Goal: Task Accomplishment & Management: Use online tool/utility

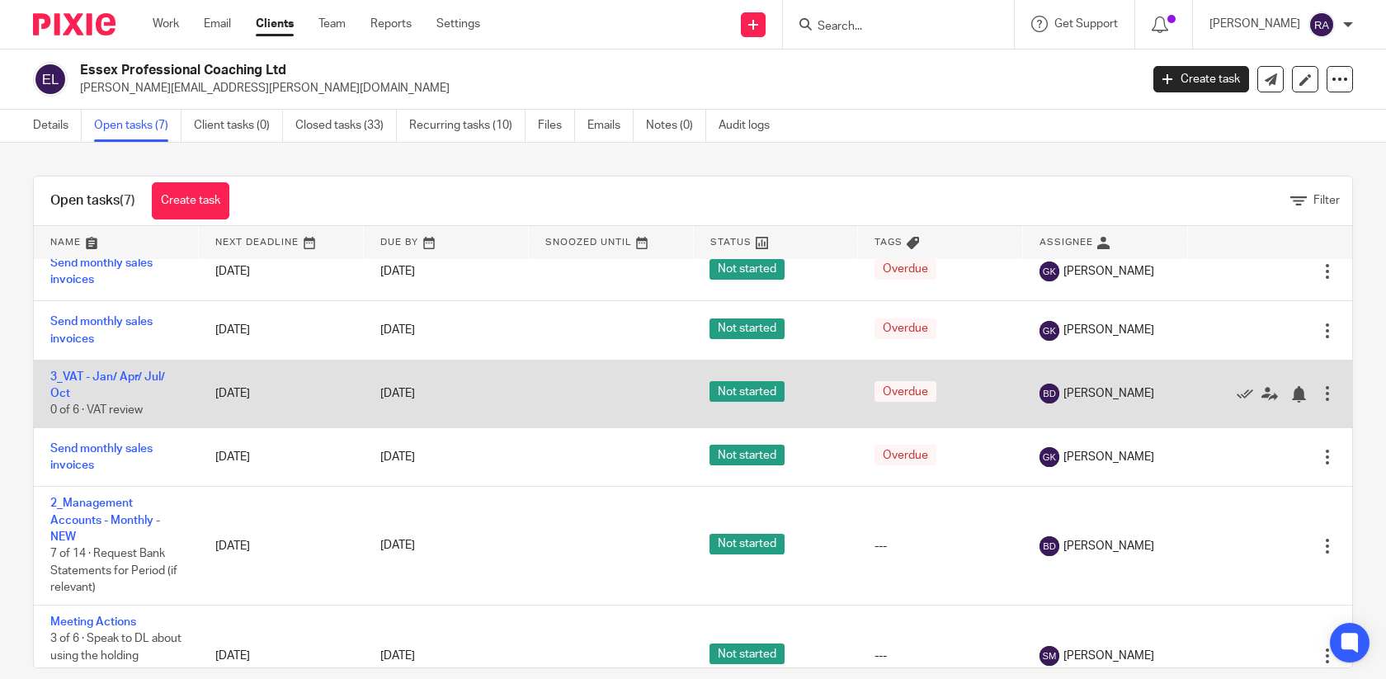
scroll to position [125, 0]
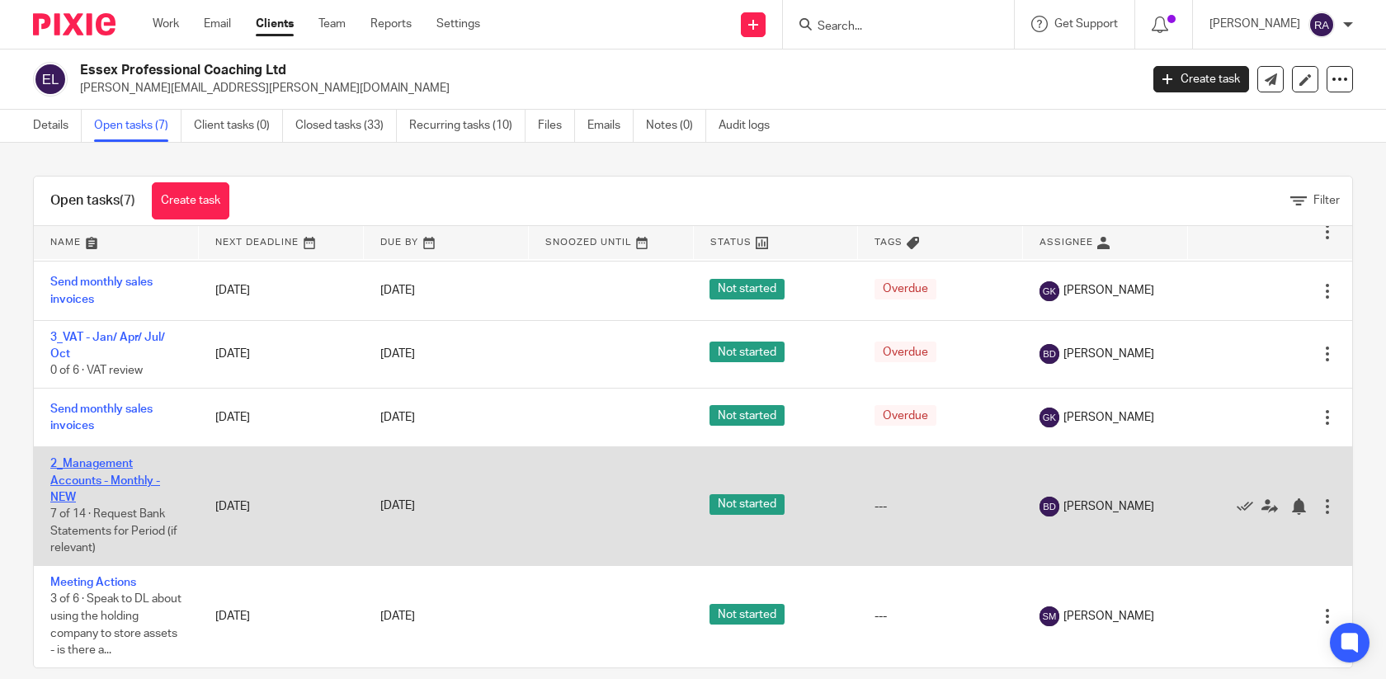
click at [125, 480] on link "2_Management Accounts - Monthly - NEW" at bounding box center [105, 480] width 110 height 45
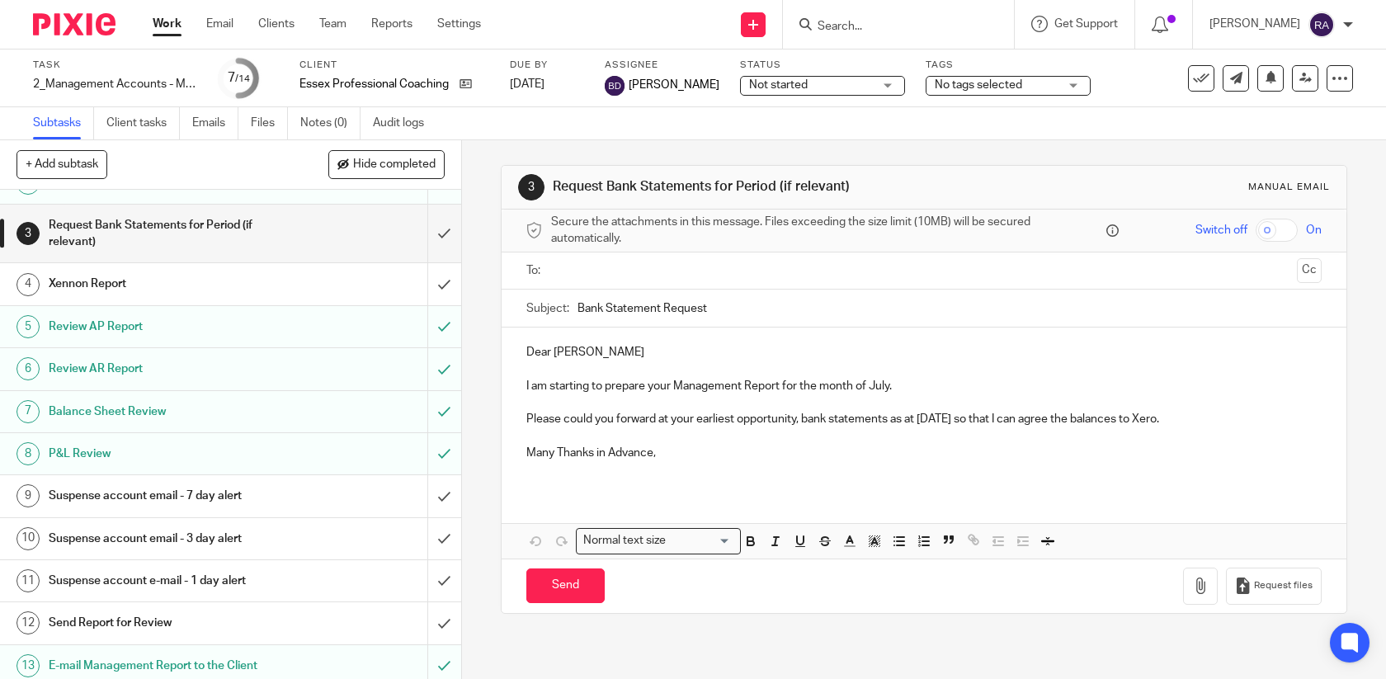
scroll to position [120, 0]
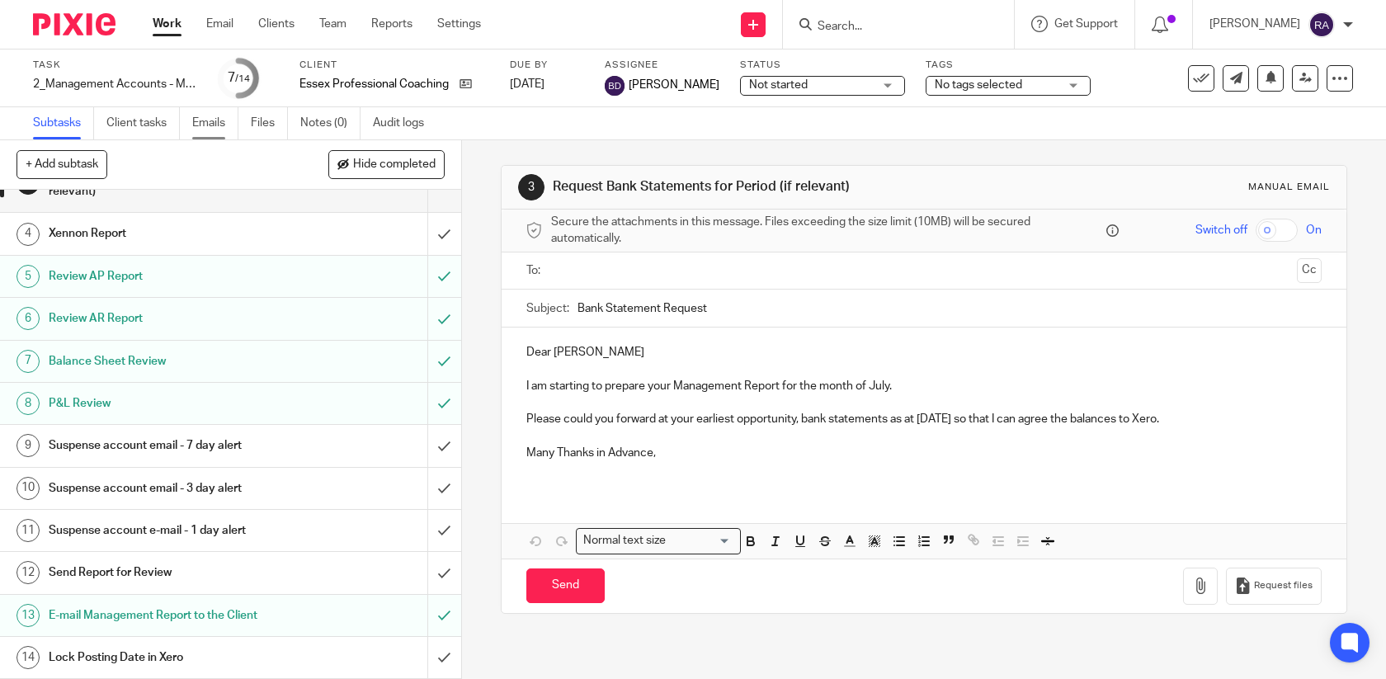
click at [203, 118] on link "Emails" at bounding box center [215, 123] width 46 height 32
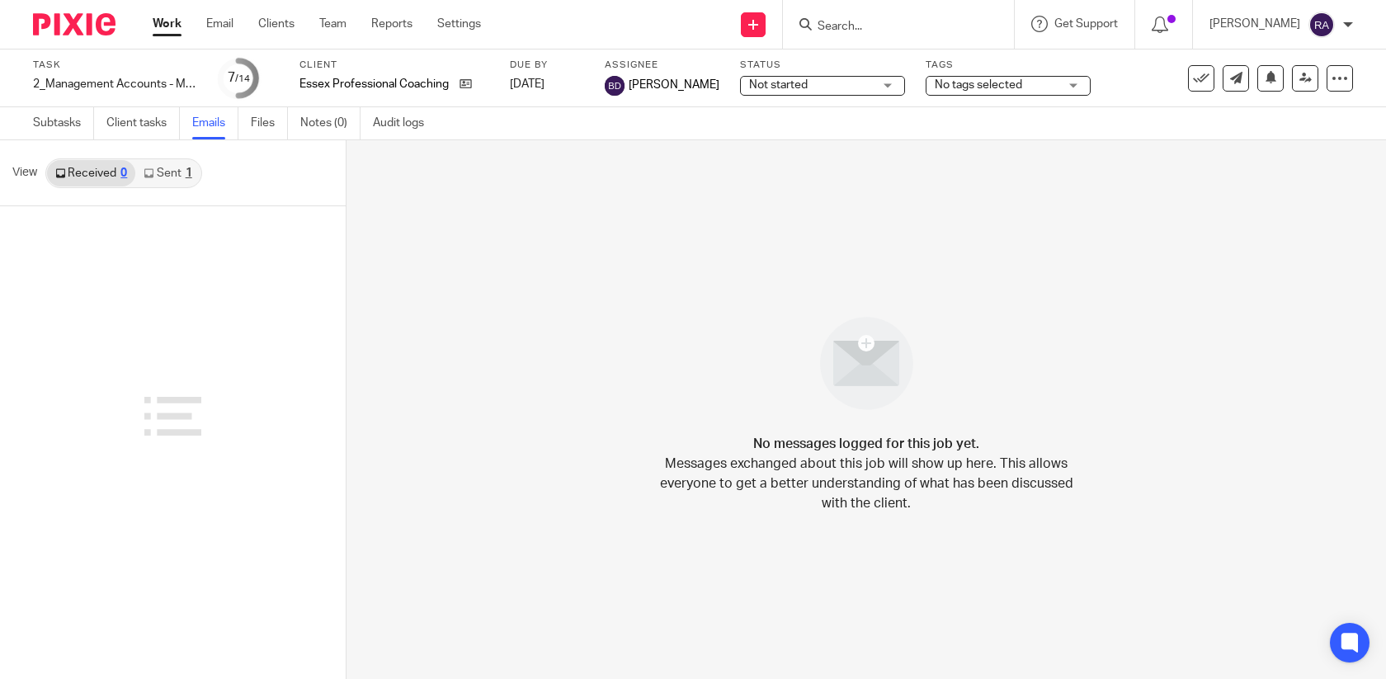
click at [163, 176] on link "Sent 1" at bounding box center [167, 173] width 64 height 26
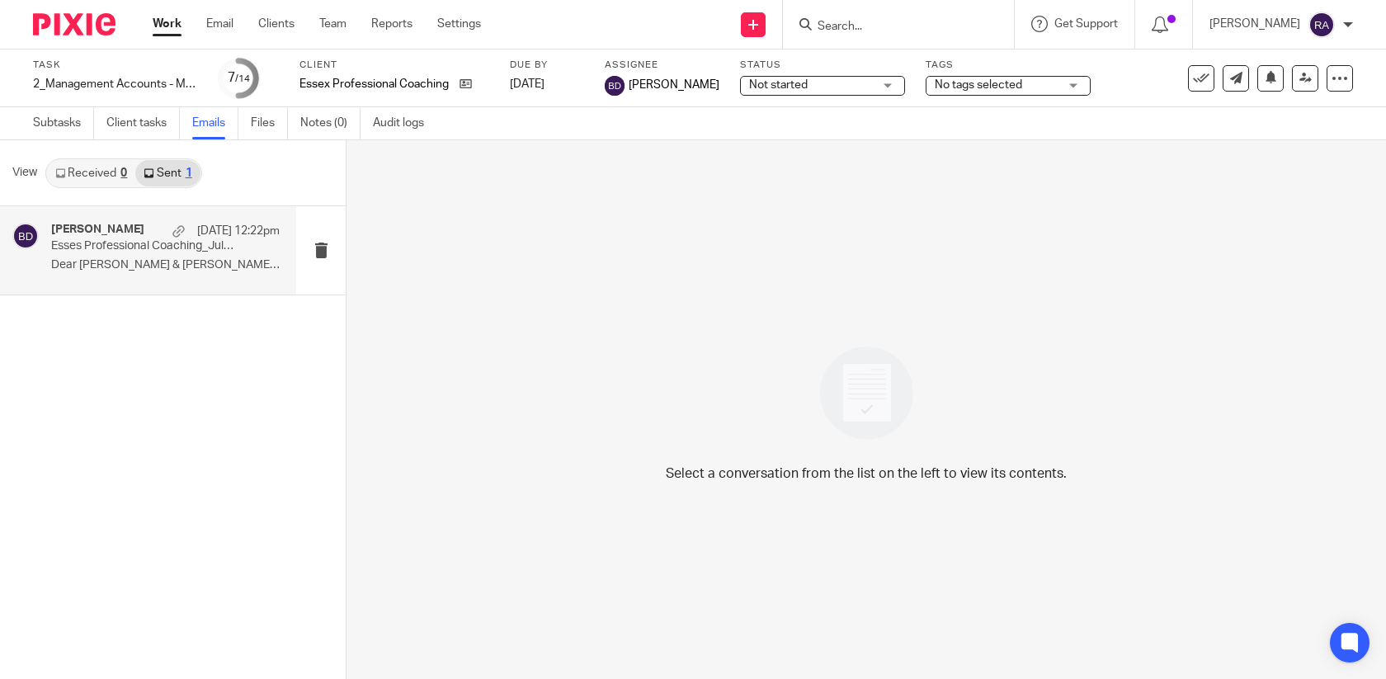
click at [147, 250] on p "Esses Professional Coaching_July Management Report" at bounding box center [142, 246] width 183 height 14
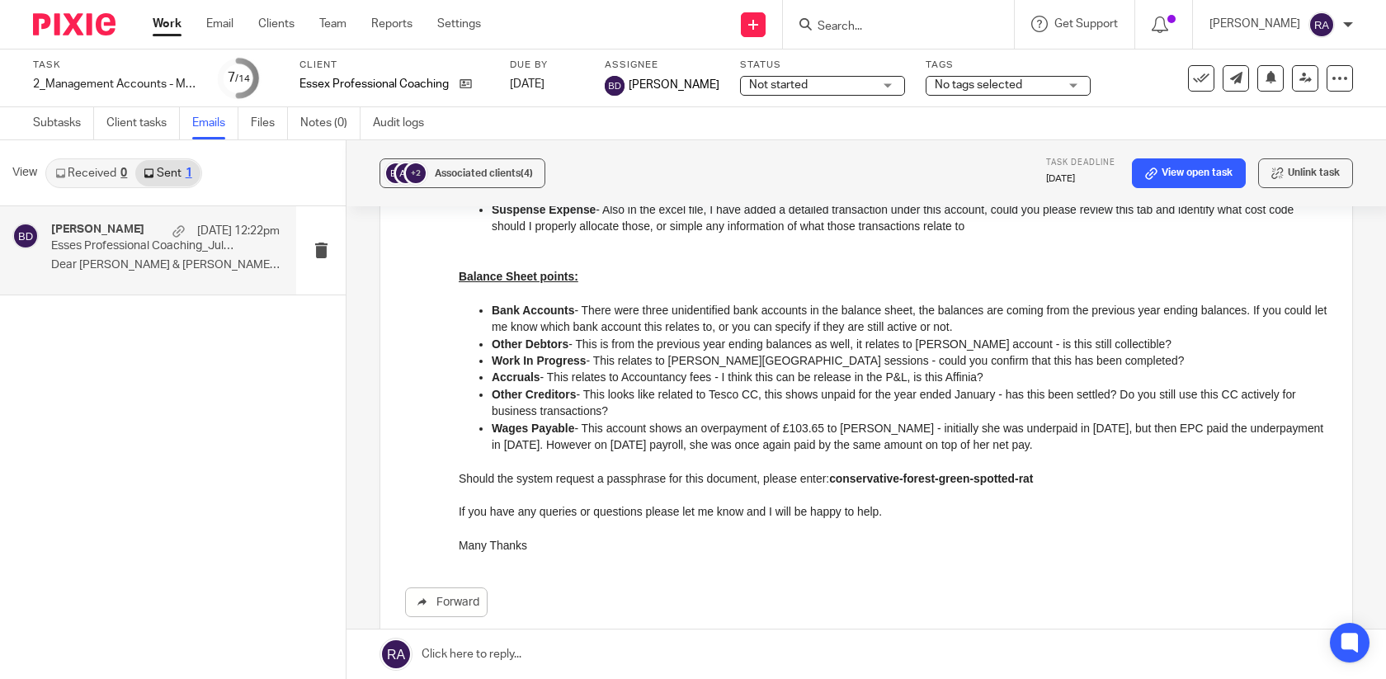
scroll to position [389, 0]
